Goal: Information Seeking & Learning: Learn about a topic

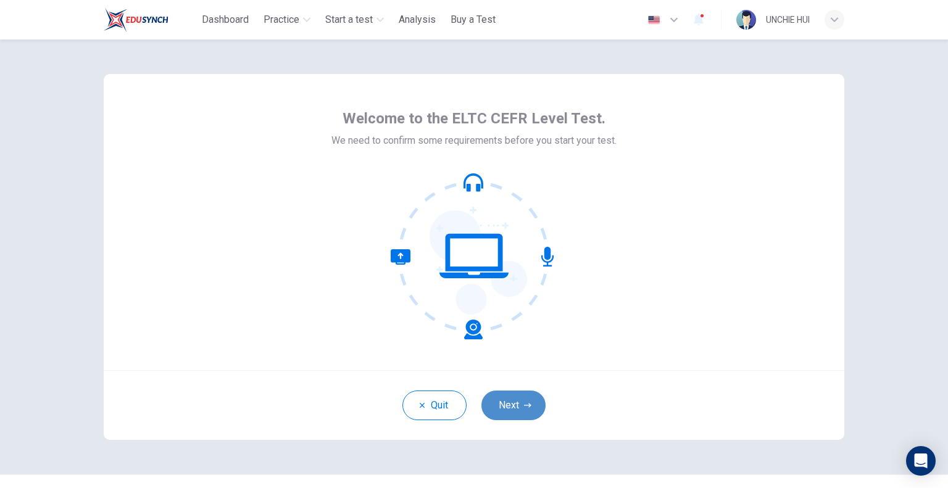
click at [509, 406] on button "Next" at bounding box center [513, 406] width 64 height 30
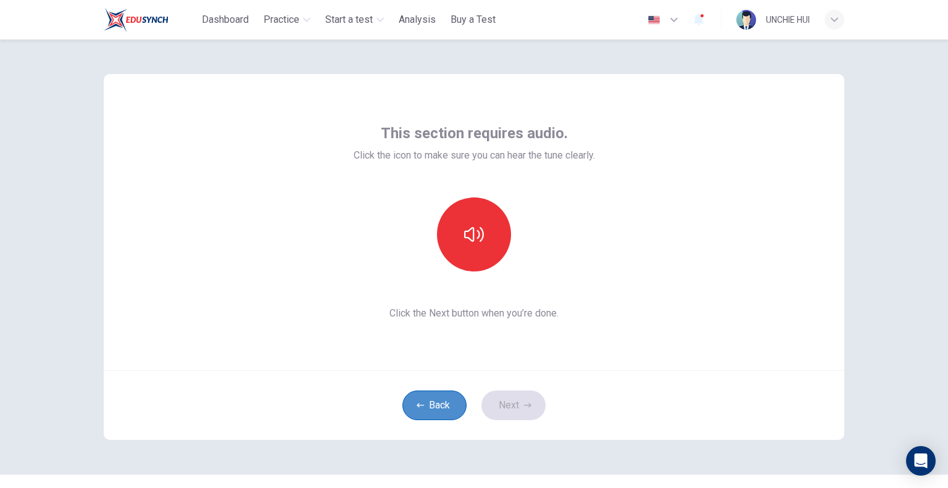
click at [447, 405] on button "Back" at bounding box center [434, 406] width 64 height 30
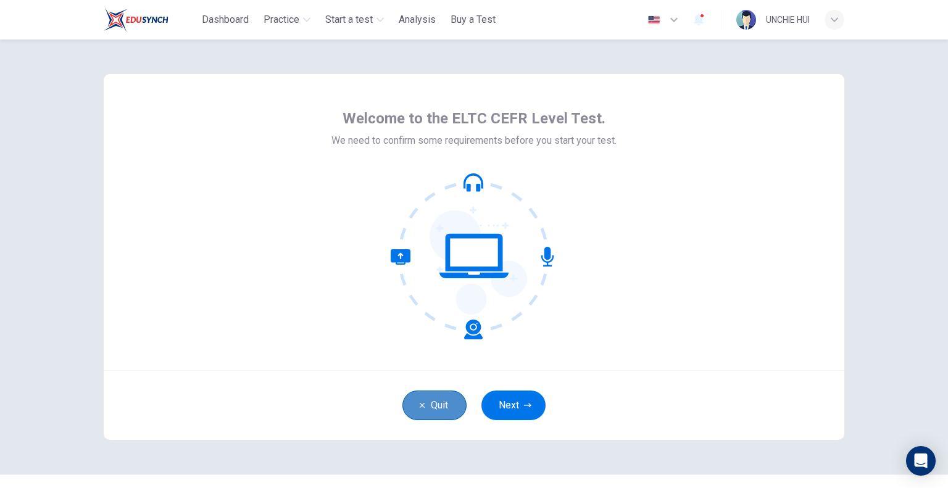
click at [447, 405] on button "Quit" at bounding box center [434, 406] width 64 height 30
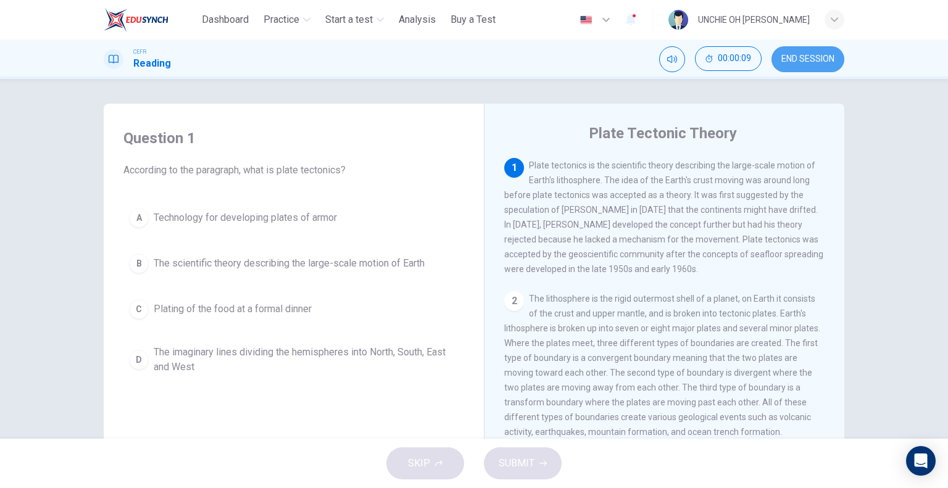
click at [822, 60] on span "END SESSION" at bounding box center [807, 59] width 53 height 10
